Goal: Task Accomplishment & Management: Use online tool/utility

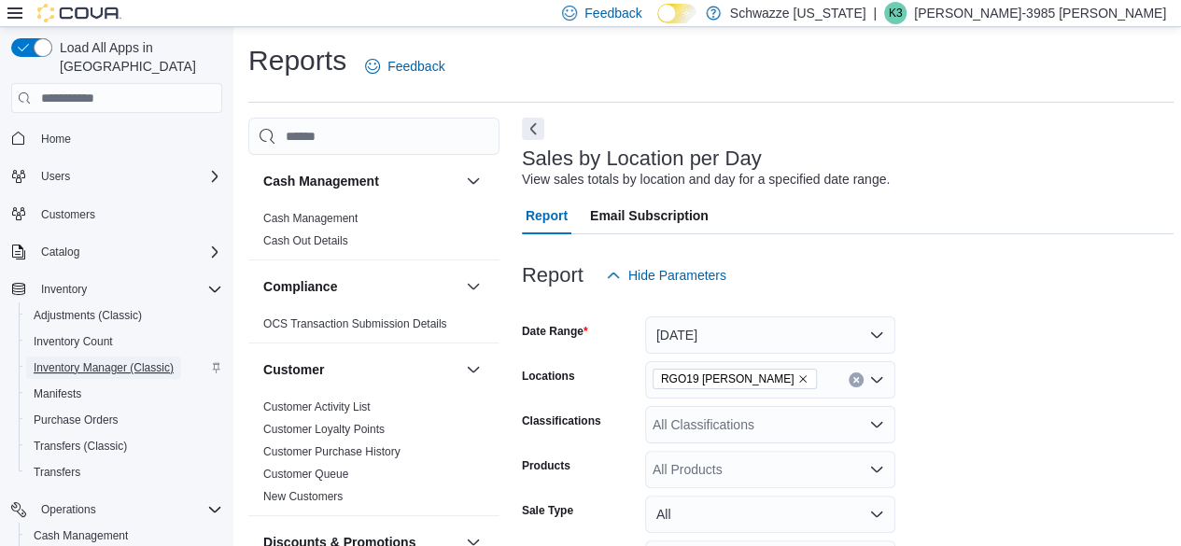
click at [115, 360] on span "Inventory Manager (Classic)" at bounding box center [104, 367] width 140 height 15
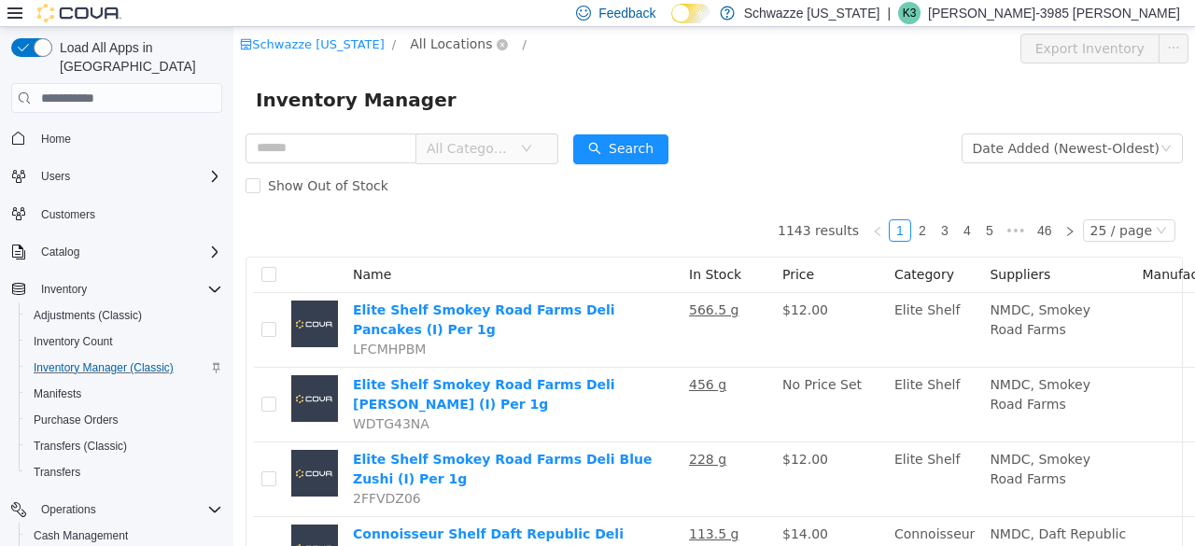
click at [456, 37] on span "All Locations" at bounding box center [451, 44] width 82 height 21
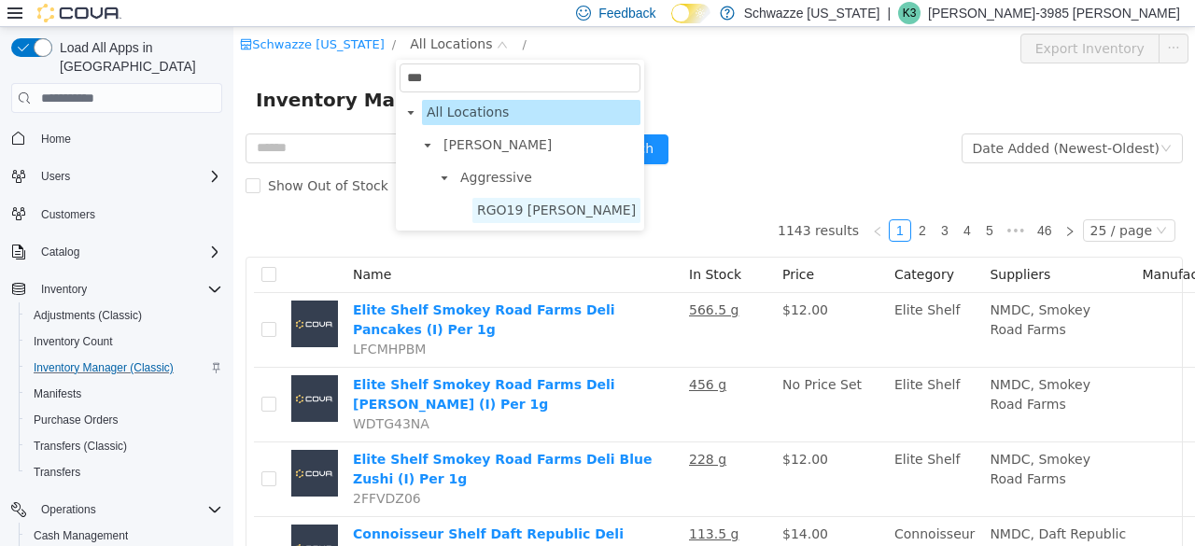
type input "***"
click at [544, 217] on span "RGO19 [PERSON_NAME]" at bounding box center [556, 210] width 159 height 15
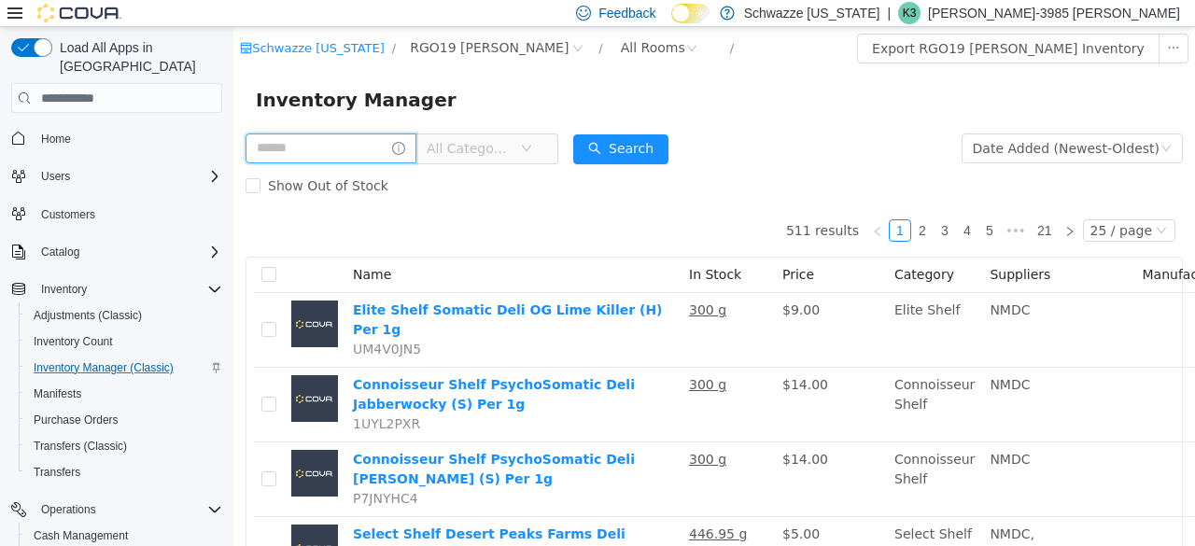
click at [360, 152] on input "text" at bounding box center [331, 149] width 171 height 30
type input "*****"
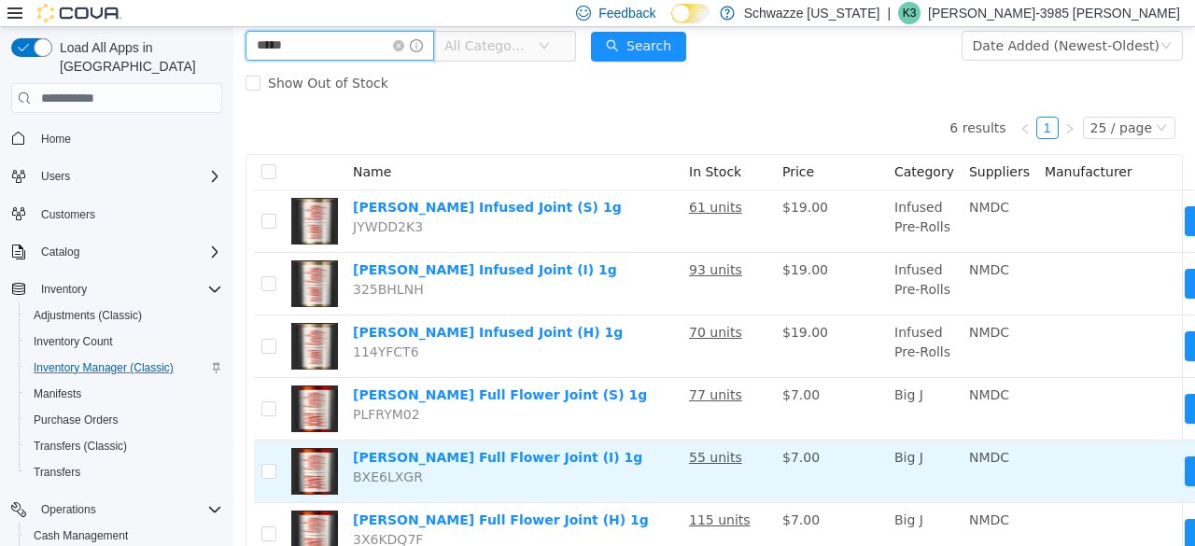
scroll to position [187, 0]
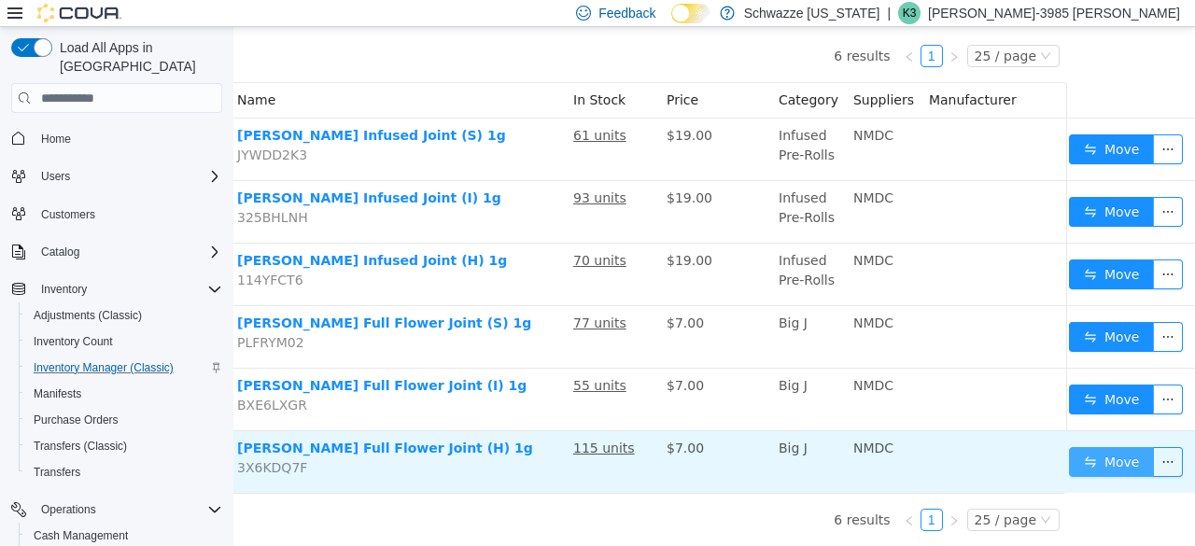
click at [1070, 447] on button "Move" at bounding box center [1112, 462] width 86 height 30
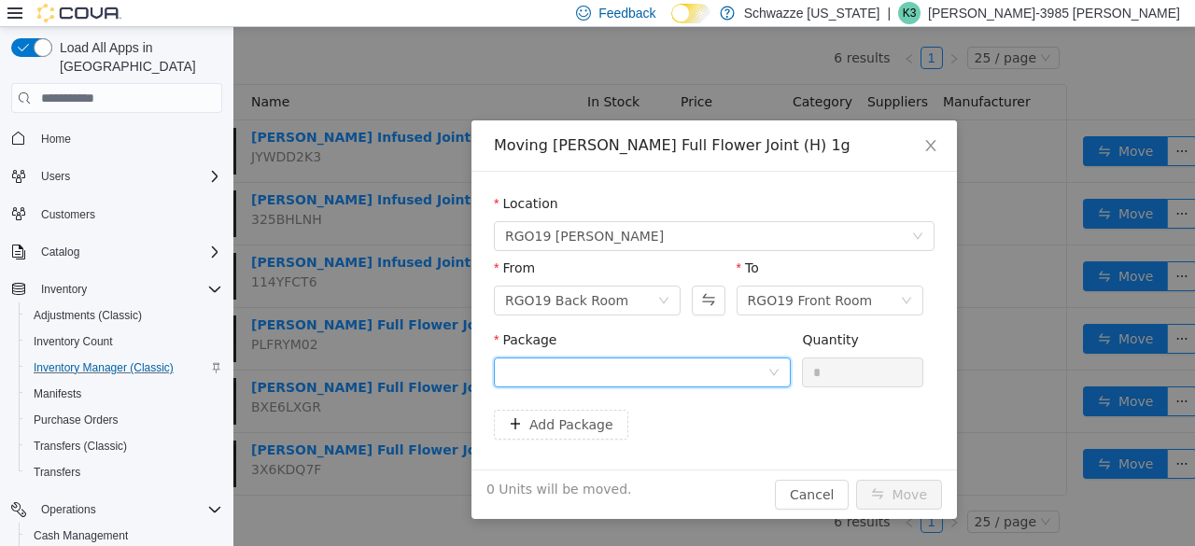
click at [714, 383] on div at bounding box center [636, 373] width 262 height 28
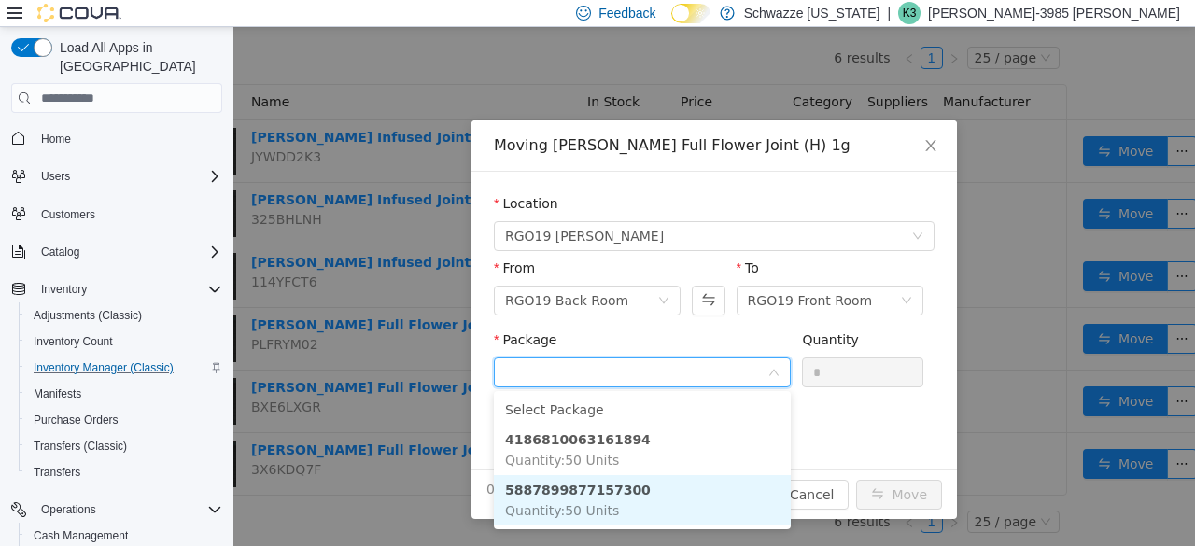
click at [652, 488] on li "5887899877157300 Quantity : 50 Units" at bounding box center [642, 500] width 297 height 50
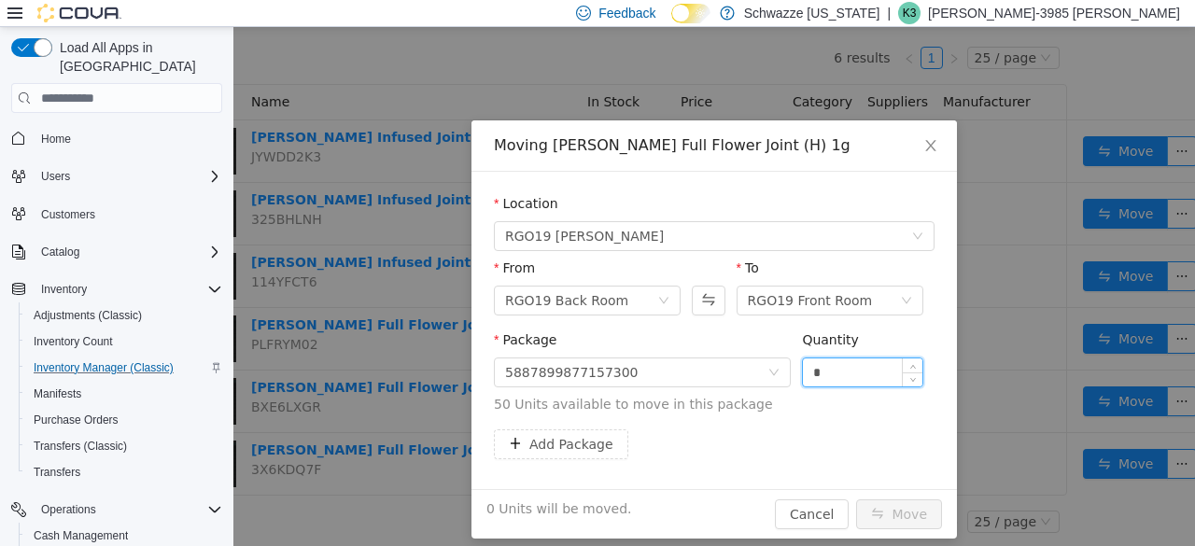
click at [824, 362] on input "*" at bounding box center [863, 373] width 120 height 28
type input "**"
click at [904, 505] on button "Move" at bounding box center [899, 515] width 86 height 30
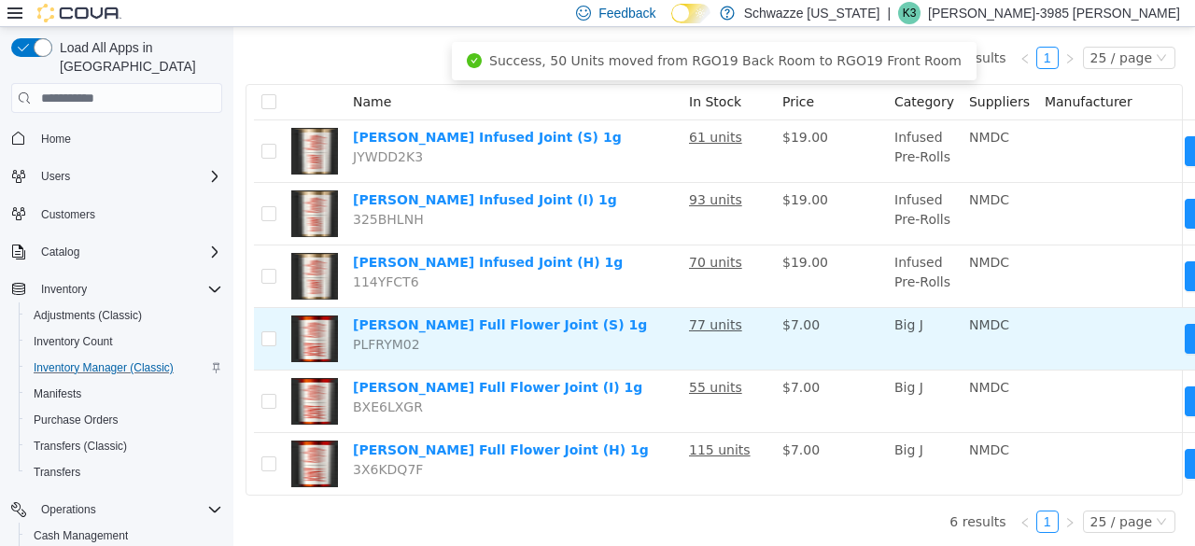
scroll to position [173, 116]
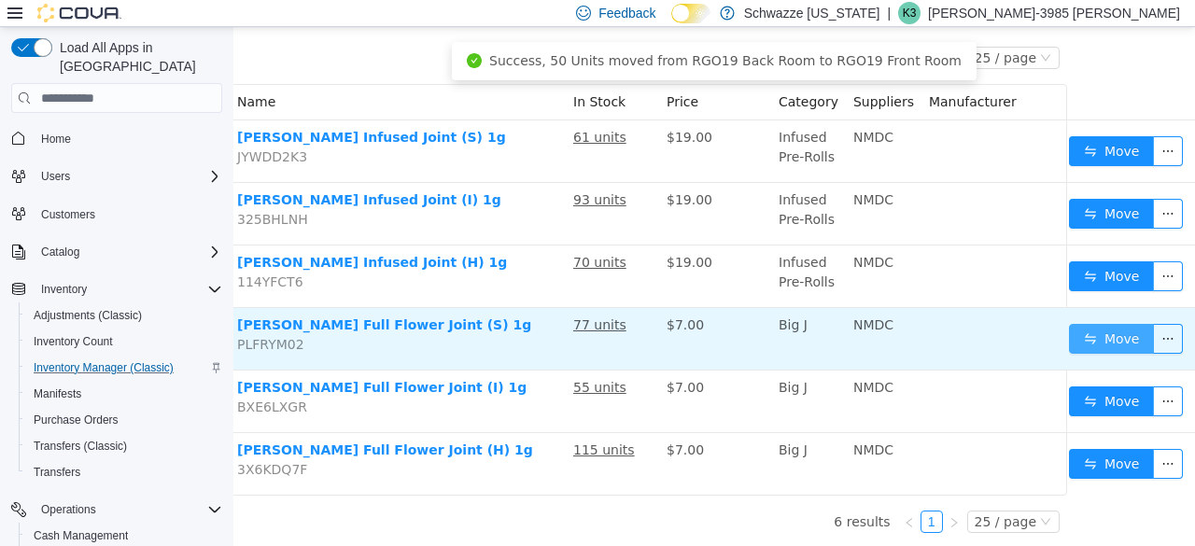
click at [1106, 343] on button "Move" at bounding box center [1112, 339] width 86 height 30
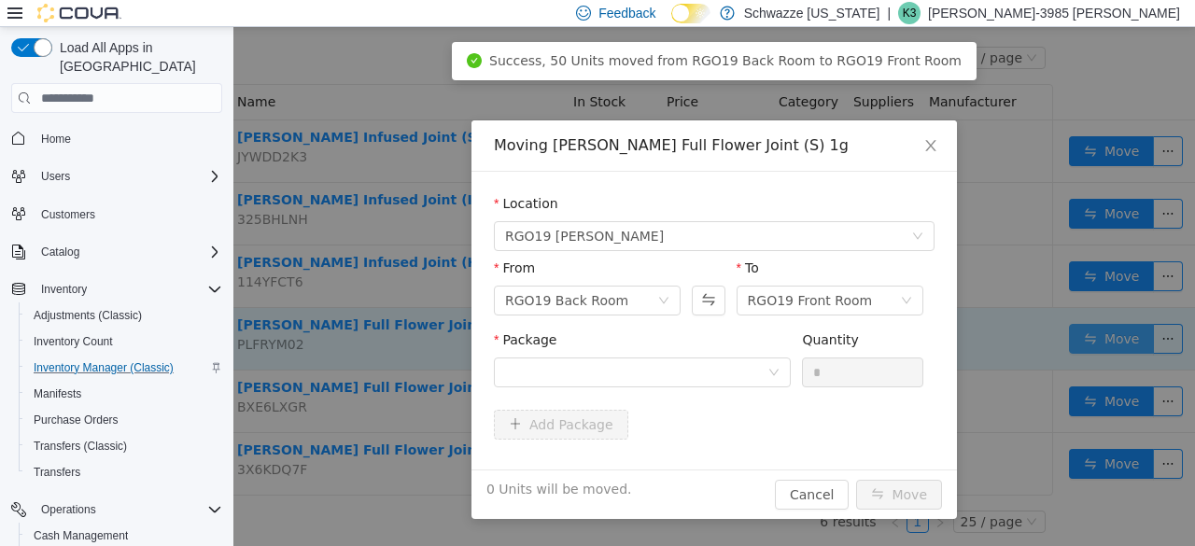
scroll to position [173, 102]
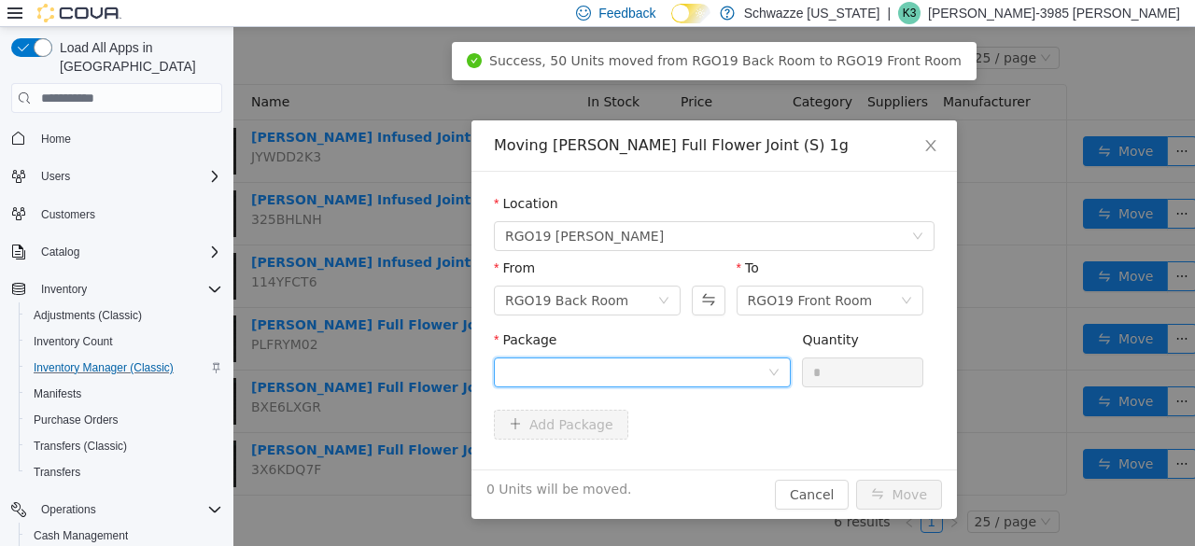
click at [715, 372] on div at bounding box center [636, 373] width 262 height 28
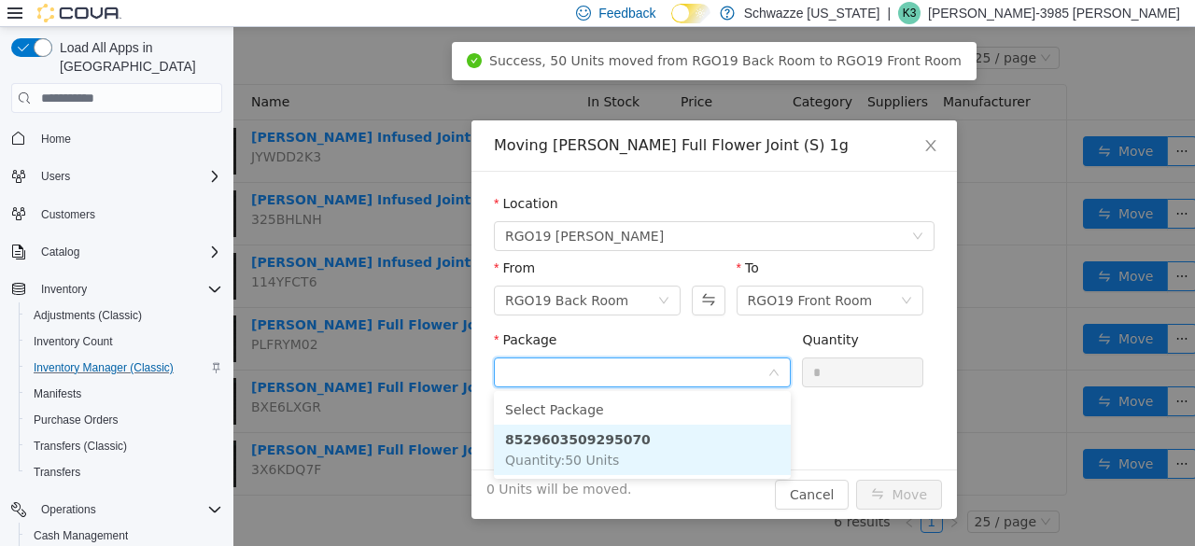
click at [674, 447] on li "8529603509295070 Quantity : 50 Units" at bounding box center [642, 450] width 297 height 50
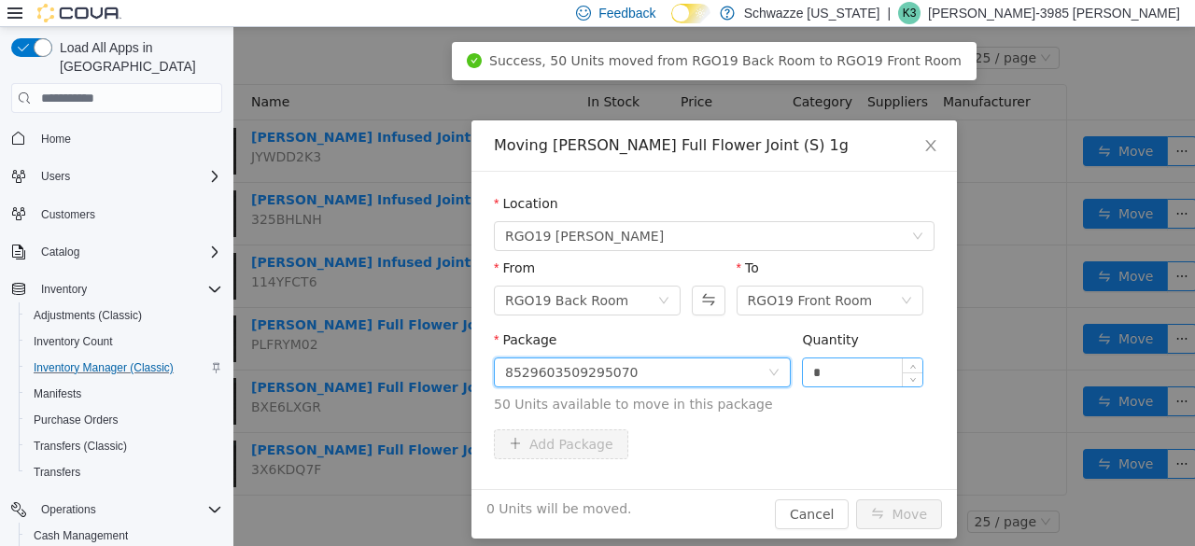
click at [829, 375] on input "*" at bounding box center [863, 373] width 120 height 28
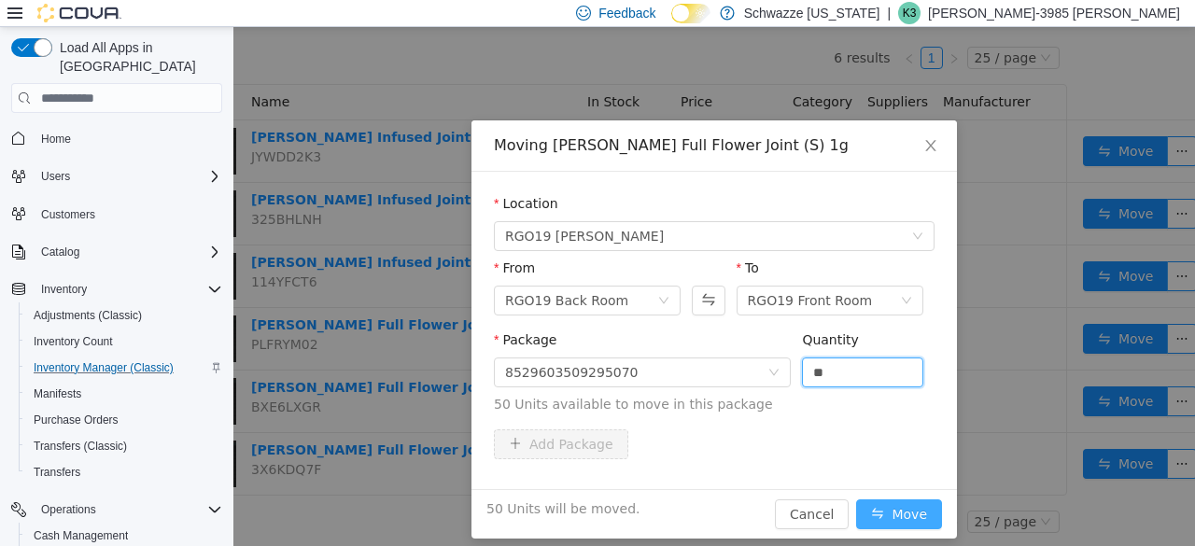
type input "**"
click at [890, 510] on button "Move" at bounding box center [899, 515] width 86 height 30
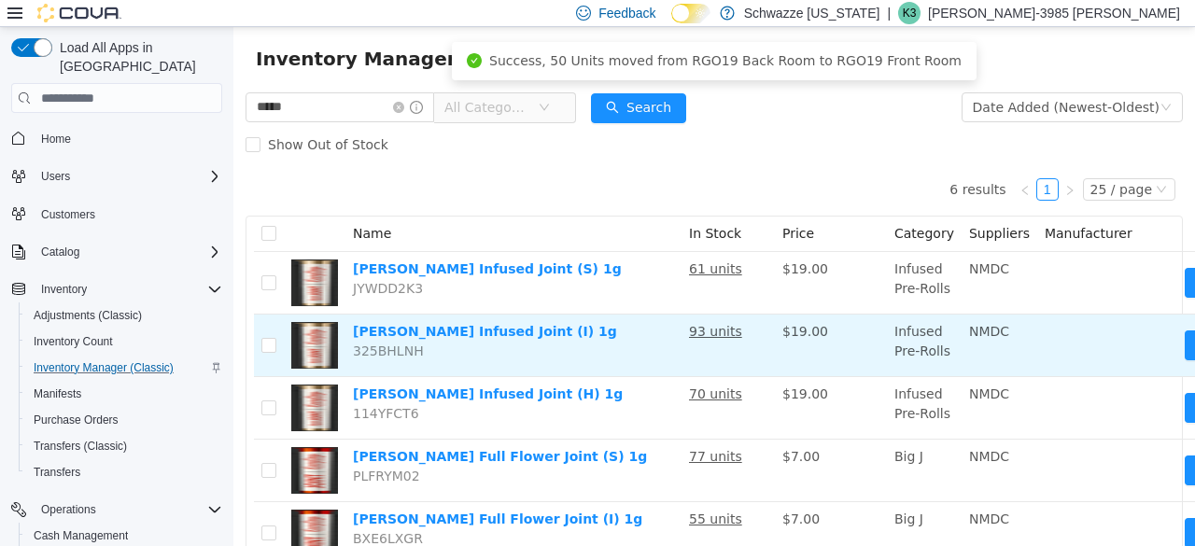
scroll to position [0, 0]
